Goal: Find specific page/section: Find specific page/section

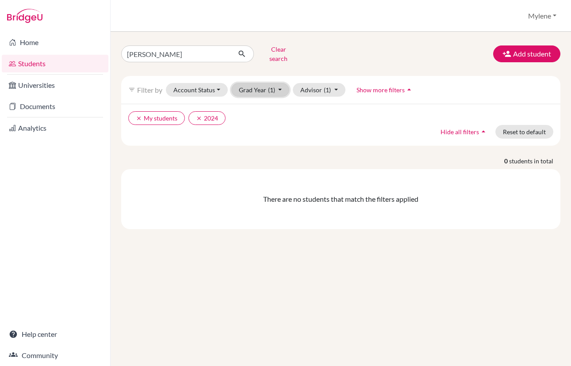
click at [278, 83] on button "Grad Year (1)" at bounding box center [260, 90] width 58 height 14
click at [266, 132] on div "2025" at bounding box center [257, 137] width 31 height 11
click at [139, 115] on icon "clear" at bounding box center [139, 118] width 6 height 6
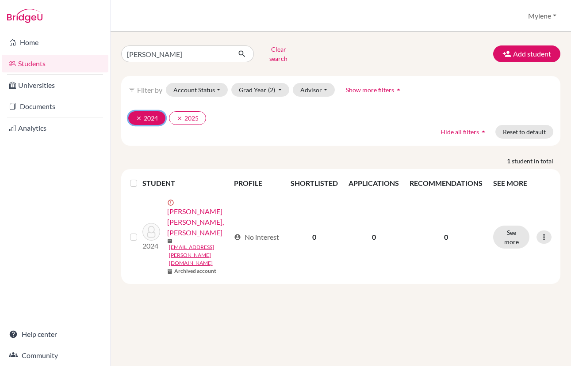
click at [140, 115] on icon "clear" at bounding box center [139, 118] width 6 height 6
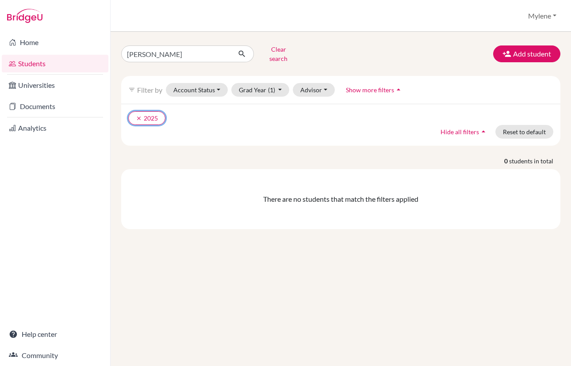
click at [140, 115] on icon "clear" at bounding box center [139, 118] width 6 height 6
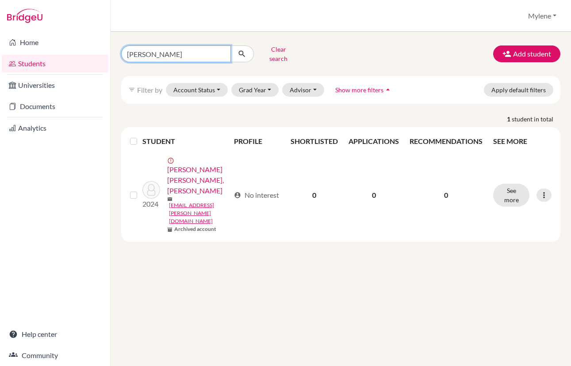
drag, startPoint x: 198, startPoint y: 51, endPoint x: 127, endPoint y: 53, distance: 71.2
click at [127, 53] on input "[PERSON_NAME]" at bounding box center [176, 54] width 110 height 17
paste input "[PERSON_NAME] [PERSON_NAME]"
type input "[PERSON_NAME] [PERSON_NAME]"
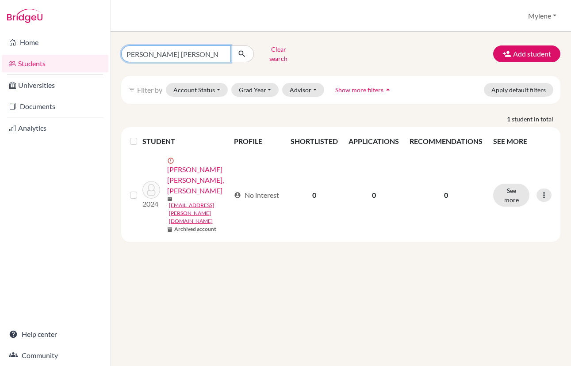
click button "submit" at bounding box center [241, 54] width 23 height 17
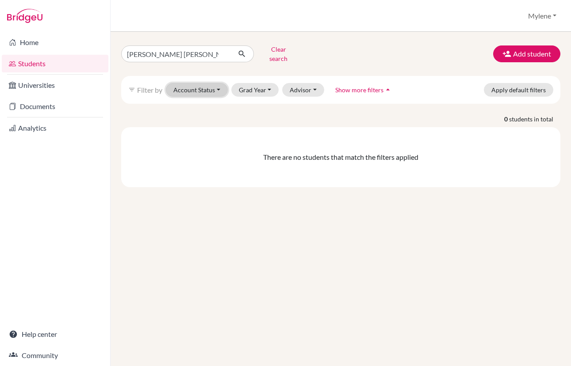
click at [217, 84] on button "Account Status" at bounding box center [197, 90] width 62 height 14
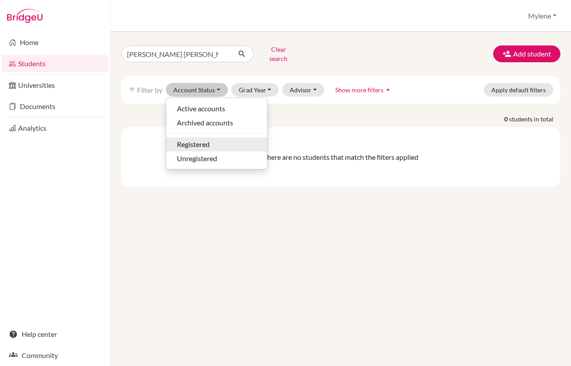
click at [206, 139] on span "Registered" at bounding box center [193, 144] width 33 height 11
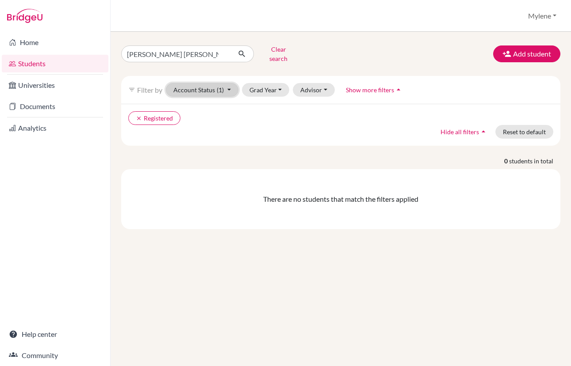
click at [229, 83] on button "Account Status (1)" at bounding box center [202, 90] width 72 height 14
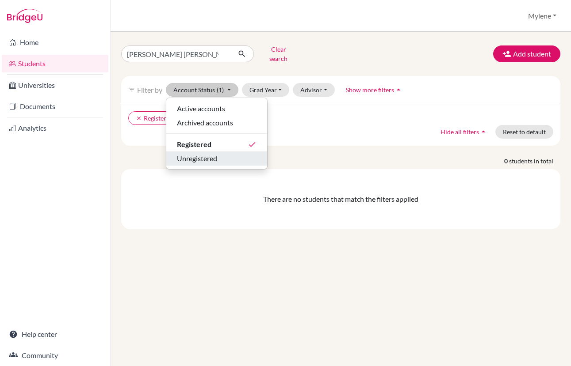
click at [235, 153] on div "Unregistered" at bounding box center [217, 158] width 80 height 11
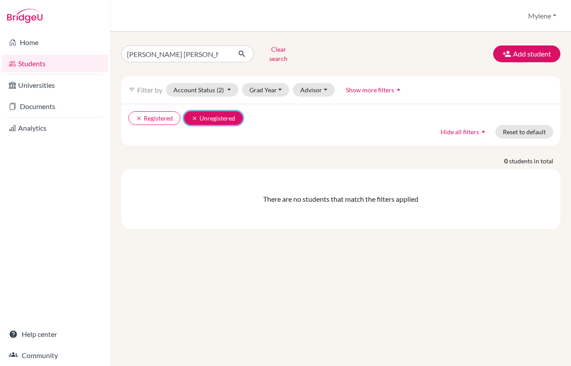
click at [193, 115] on icon "clear" at bounding box center [194, 118] width 6 height 6
click at [140, 115] on icon "clear" at bounding box center [139, 118] width 6 height 6
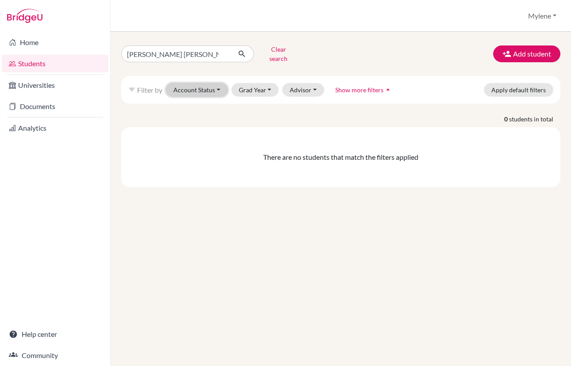
click at [221, 83] on button "Account Status" at bounding box center [197, 90] width 62 height 14
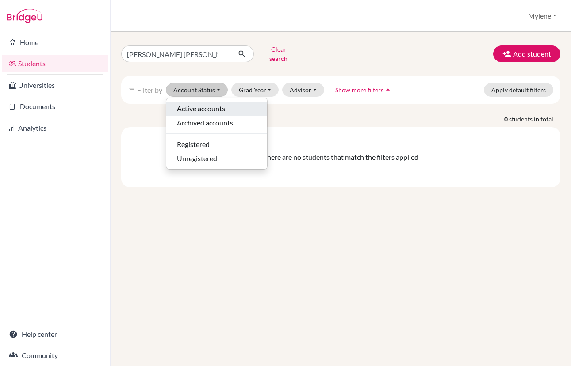
click at [224, 104] on span "Active accounts" at bounding box center [201, 108] width 48 height 11
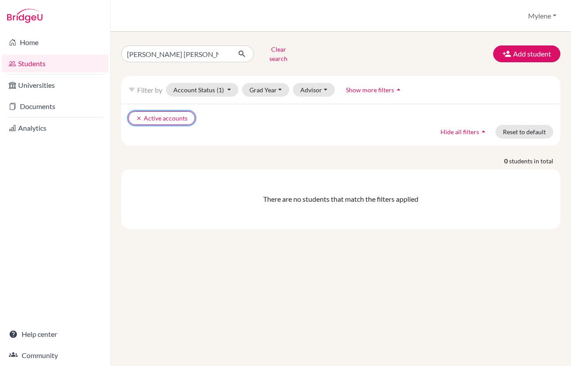
click at [136, 115] on icon "clear" at bounding box center [139, 118] width 6 height 6
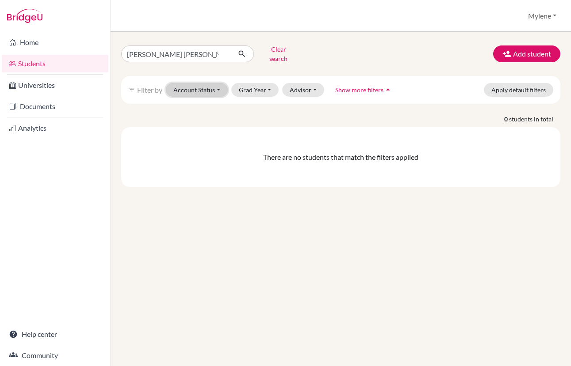
click at [220, 83] on button "Account Status" at bounding box center [197, 90] width 62 height 14
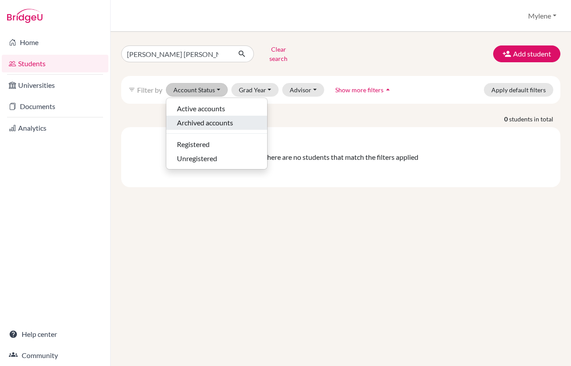
click at [225, 118] on span "Archived accounts" at bounding box center [205, 123] width 56 height 11
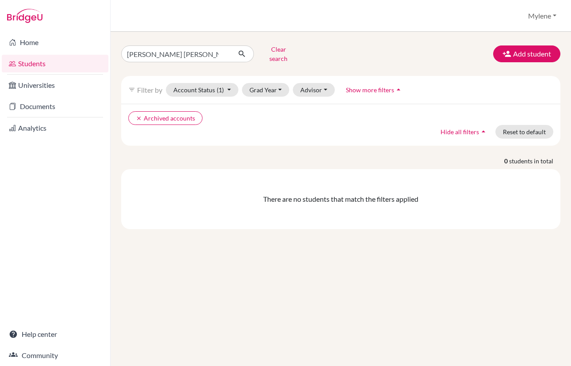
click at [482, 127] on icon "arrow_drop_up" at bounding box center [483, 131] width 9 height 9
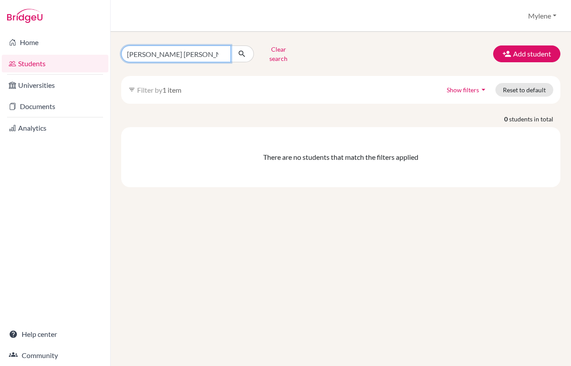
click at [225, 54] on input "[PERSON_NAME] [PERSON_NAME]" at bounding box center [176, 54] width 110 height 17
click at [218, 52] on input "[PERSON_NAME] [PERSON_NAME]" at bounding box center [176, 54] width 110 height 17
click button "submit" at bounding box center [241, 54] width 23 height 17
click at [287, 53] on button "Clear search" at bounding box center [278, 53] width 49 height 23
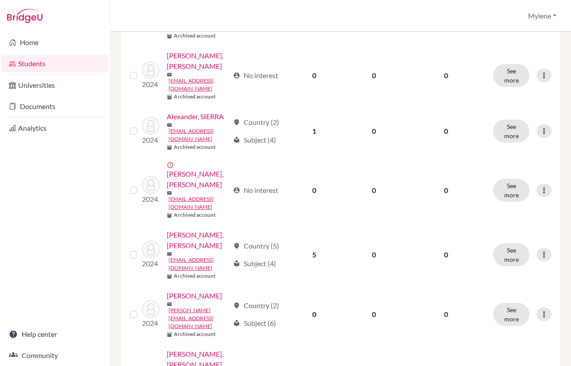
scroll to position [659, 0]
